Goal: Transaction & Acquisition: Purchase product/service

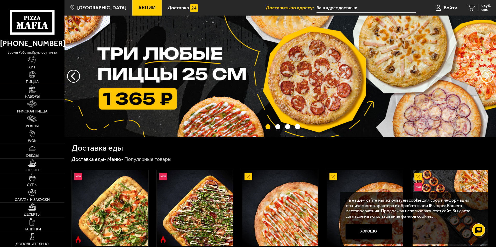
click at [26, 73] on link "Пицца" at bounding box center [32, 77] width 64 height 15
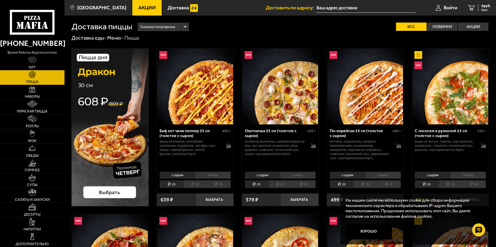
click at [220, 184] on li "40" at bounding box center [219, 184] width 24 height 8
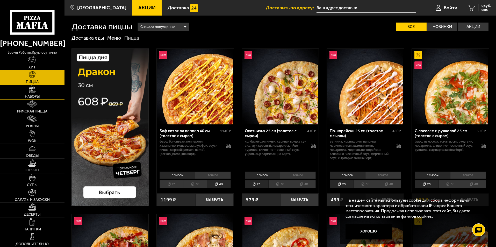
click at [36, 94] on link "Наборы" at bounding box center [32, 92] width 64 height 15
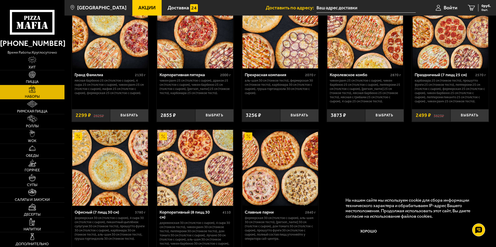
scroll to position [751, 0]
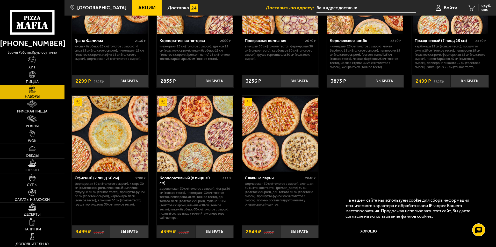
click at [126, 158] on img at bounding box center [110, 134] width 76 height 76
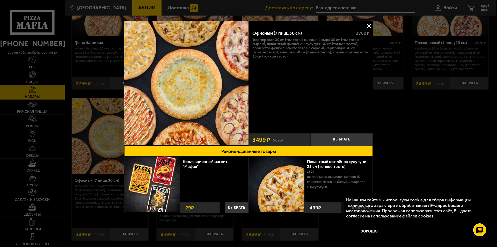
click at [419, 128] on div at bounding box center [248, 123] width 497 height 247
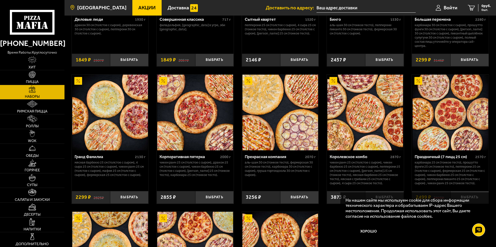
scroll to position [505, 0]
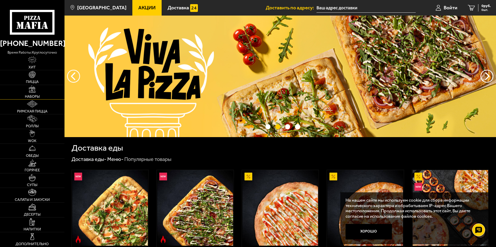
click at [33, 88] on img at bounding box center [32, 88] width 7 height 7
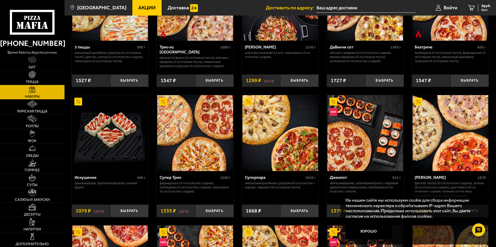
scroll to position [247, 0]
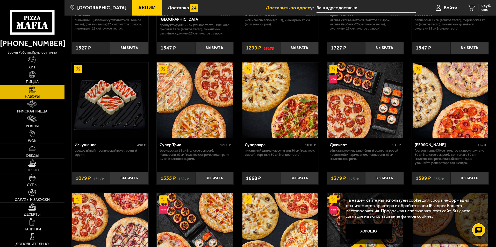
click at [40, 119] on link "Роллы" at bounding box center [32, 121] width 64 height 15
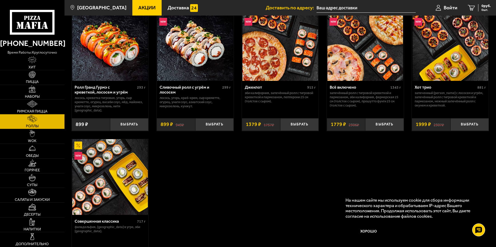
scroll to position [259, 0]
